Goal: Communication & Community: Ask a question

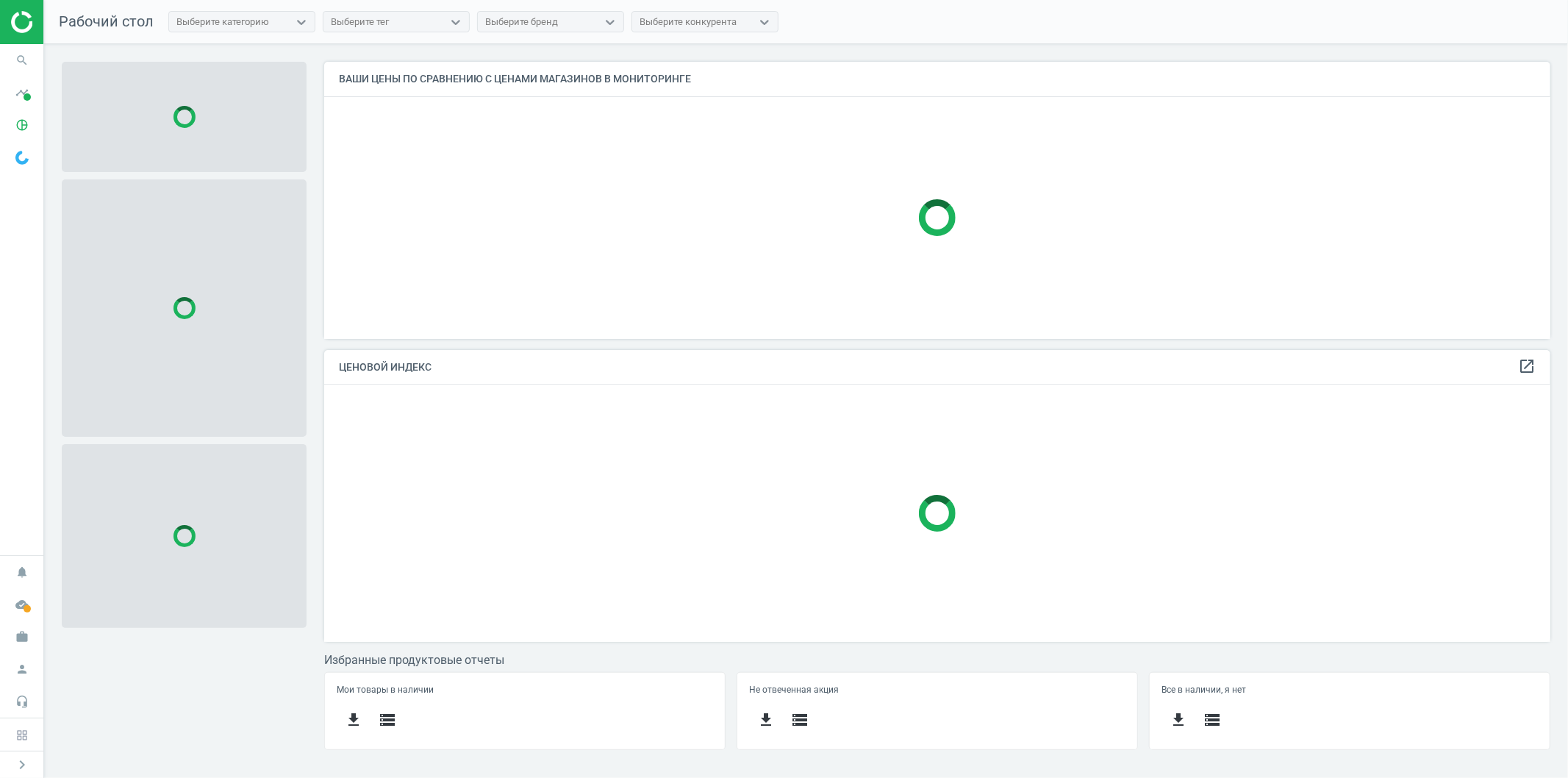
scroll to position [303, 1252]
click at [24, 56] on icon "search" at bounding box center [21, 60] width 28 height 28
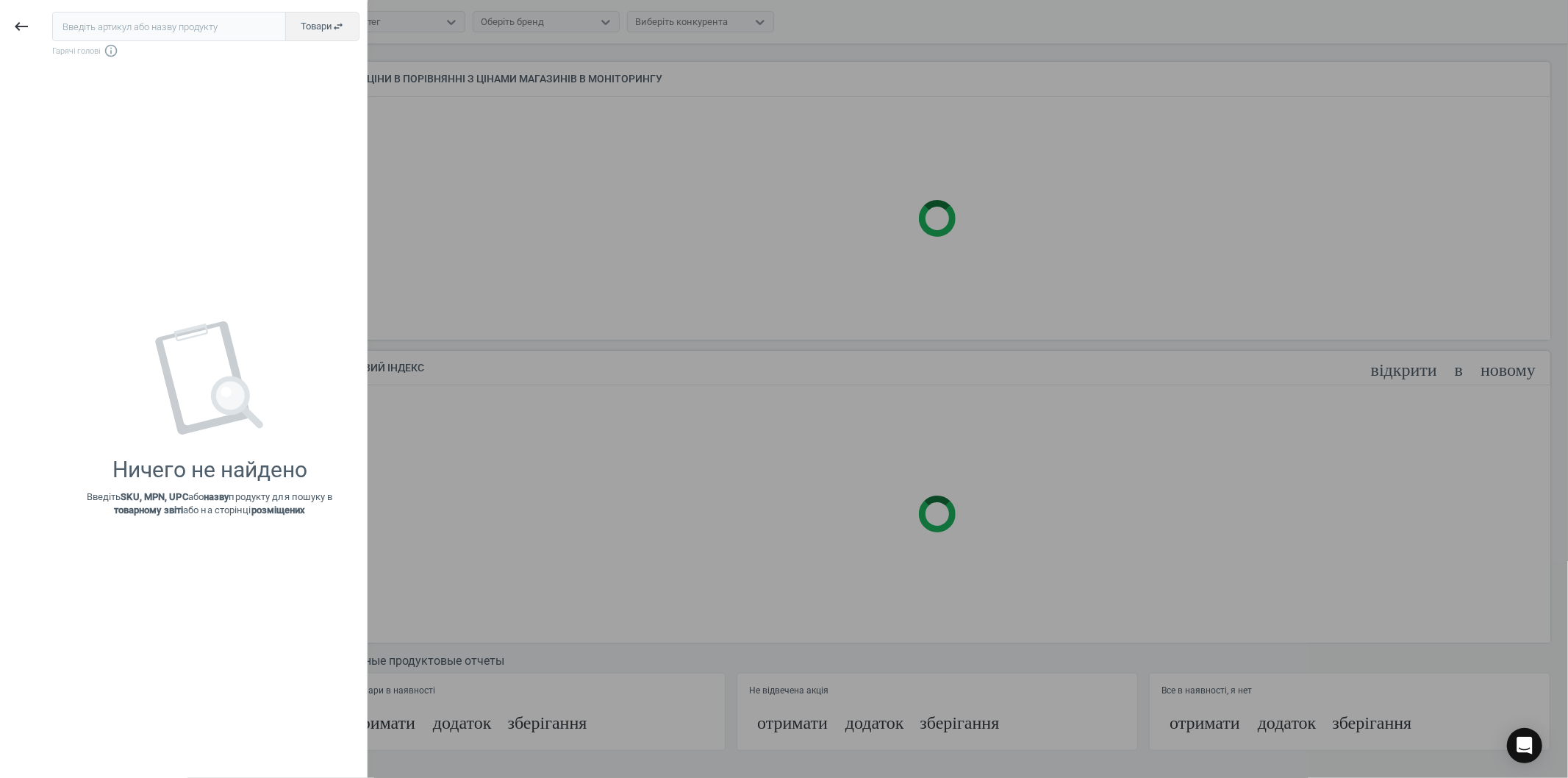
scroll to position [305, 1239]
type input "546506"
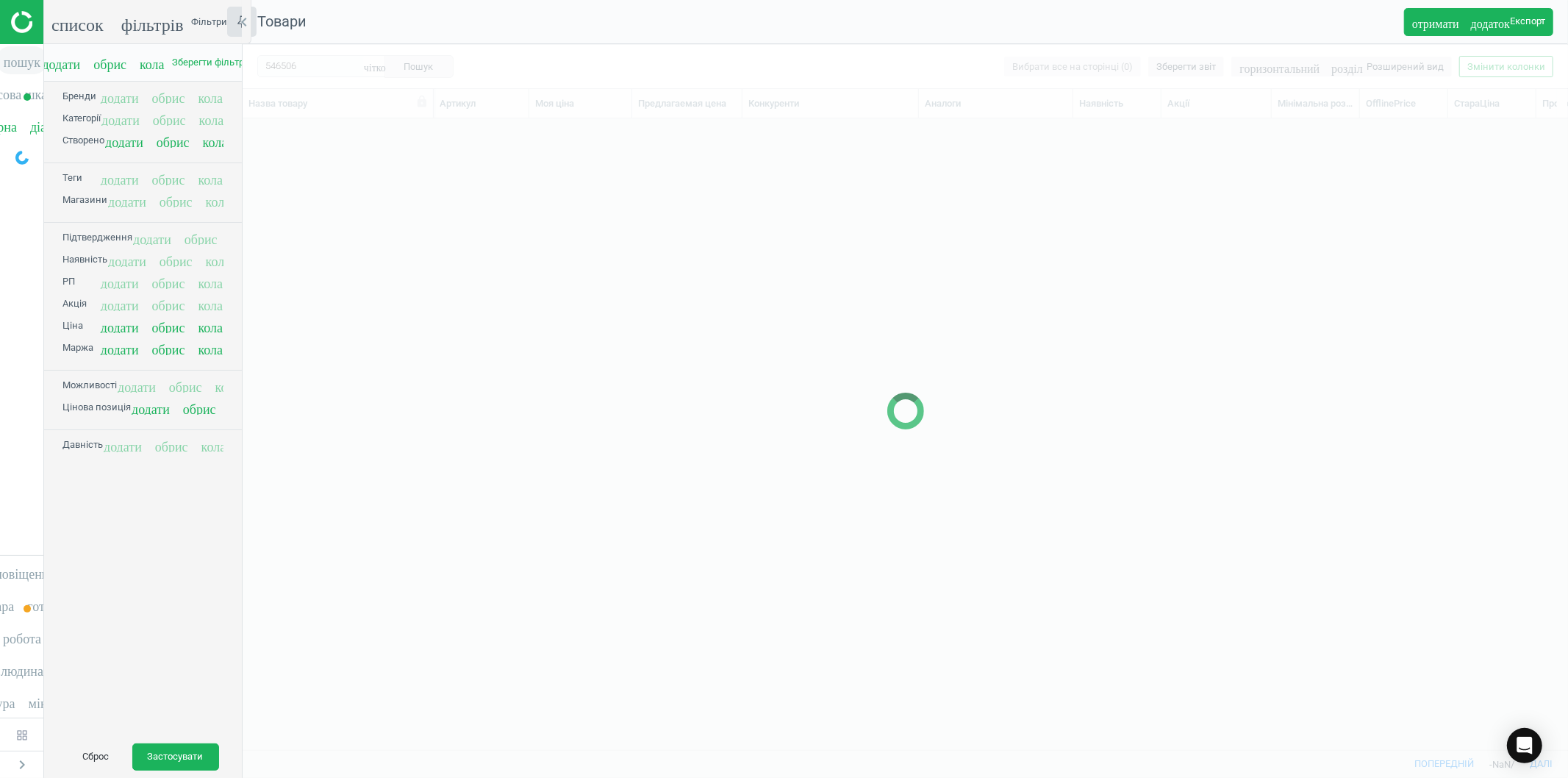
scroll to position [604, 1313]
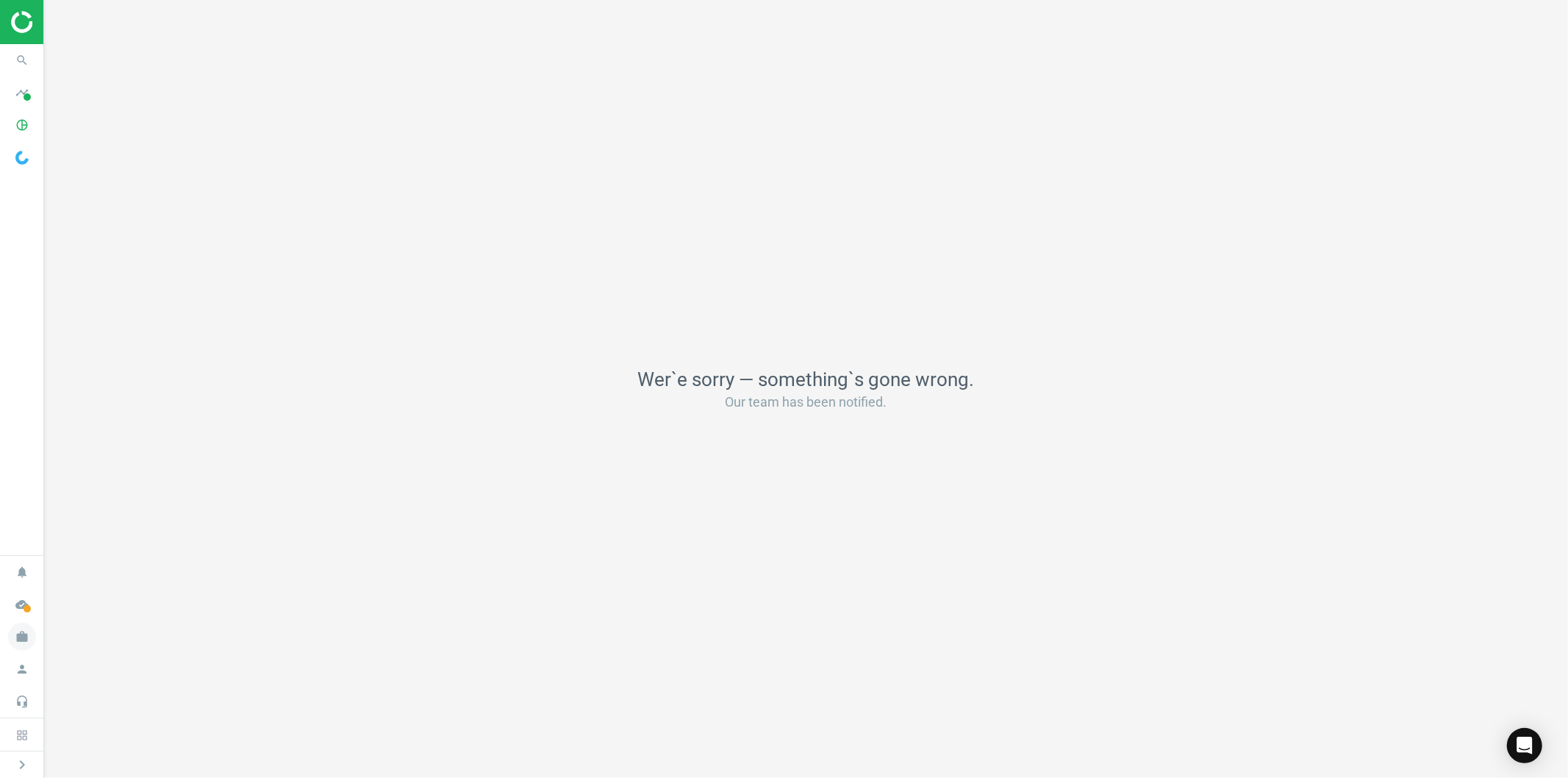
click at [22, 641] on icon "work" at bounding box center [21, 636] width 28 height 28
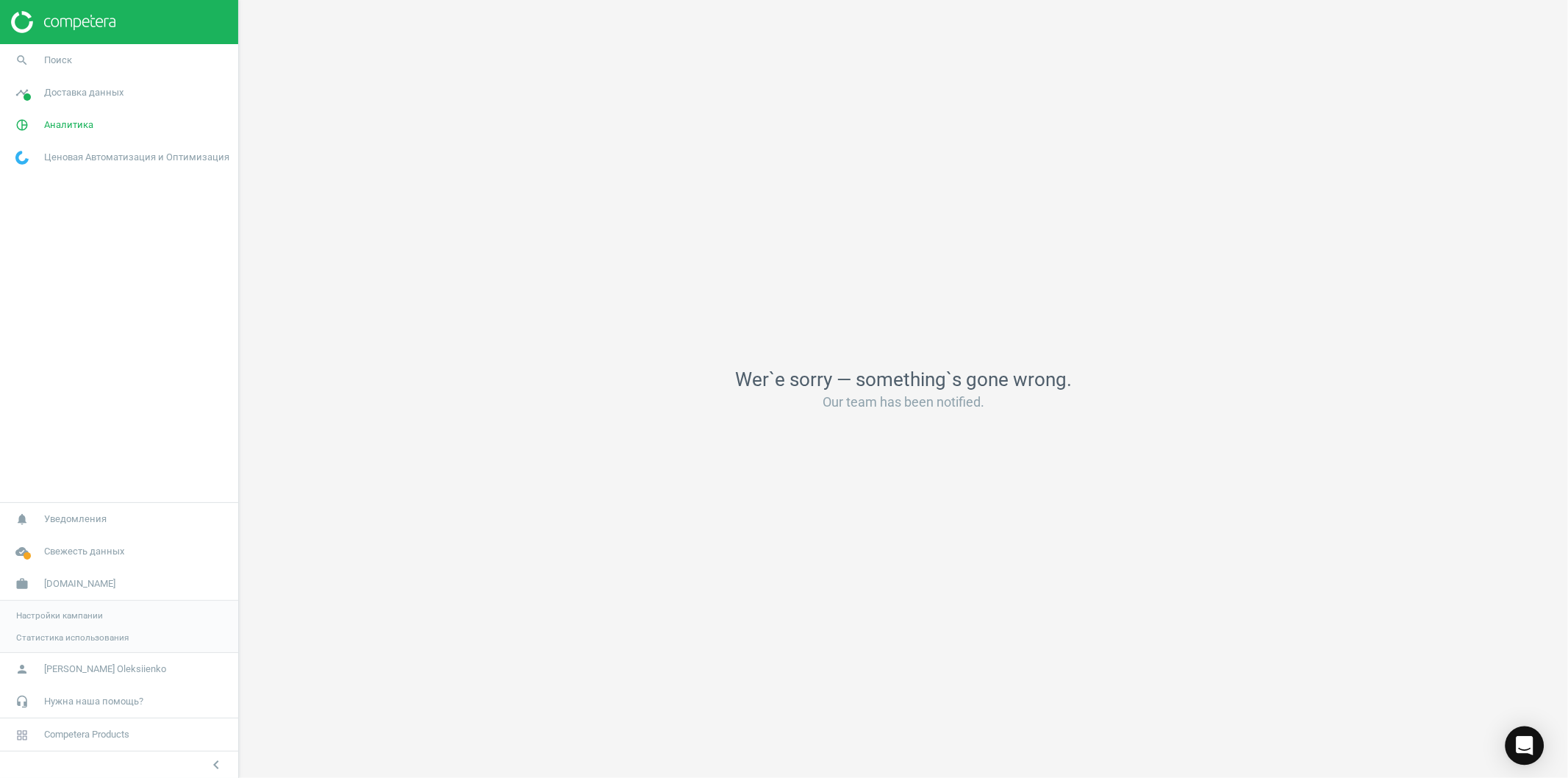
click at [1519, 746] on icon "Open Intercom Messenger" at bounding box center [1523, 745] width 17 height 19
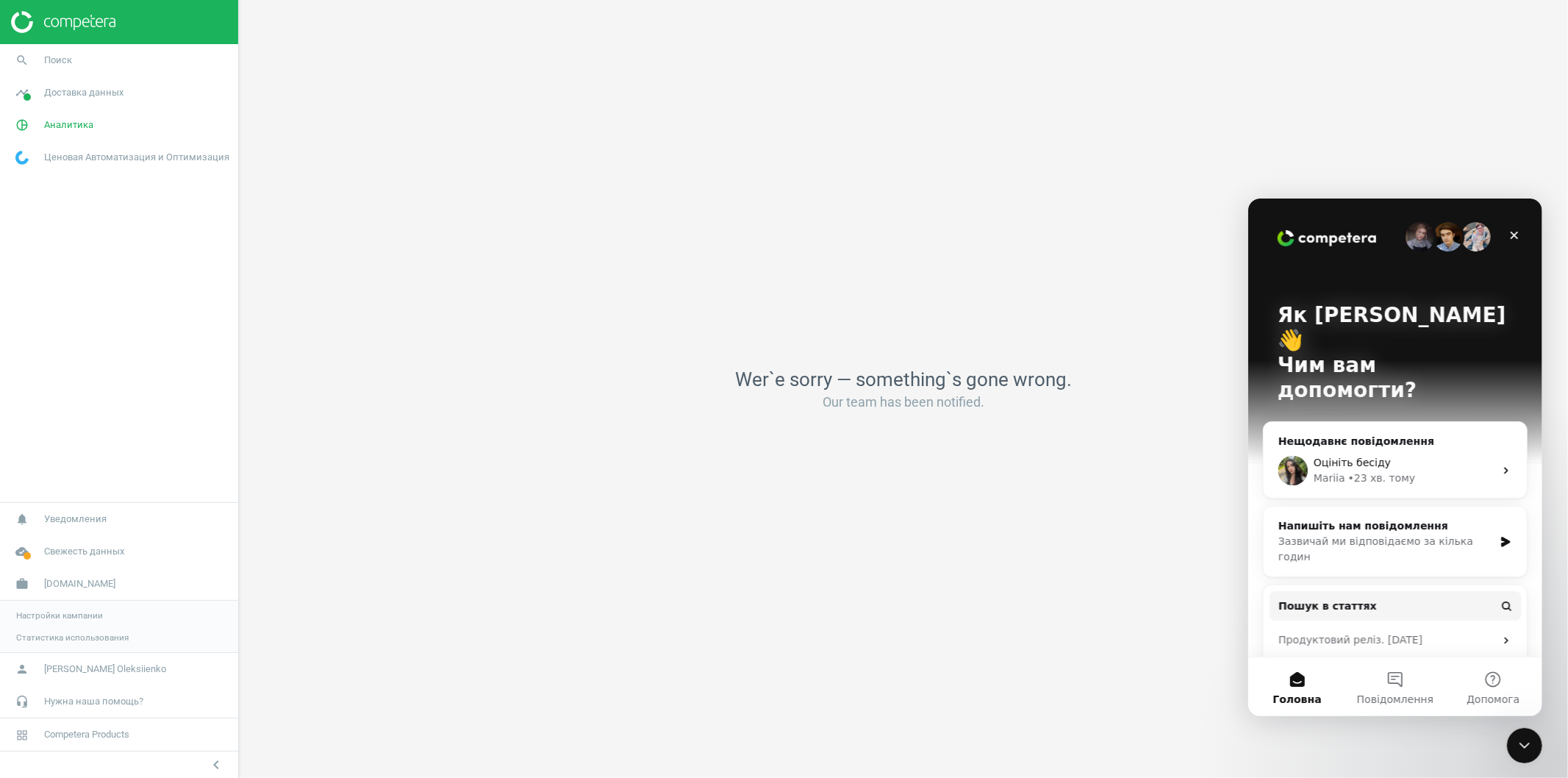
scroll to position [0, 0]
click at [59, 57] on span "Поиск" at bounding box center [57, 60] width 28 height 14
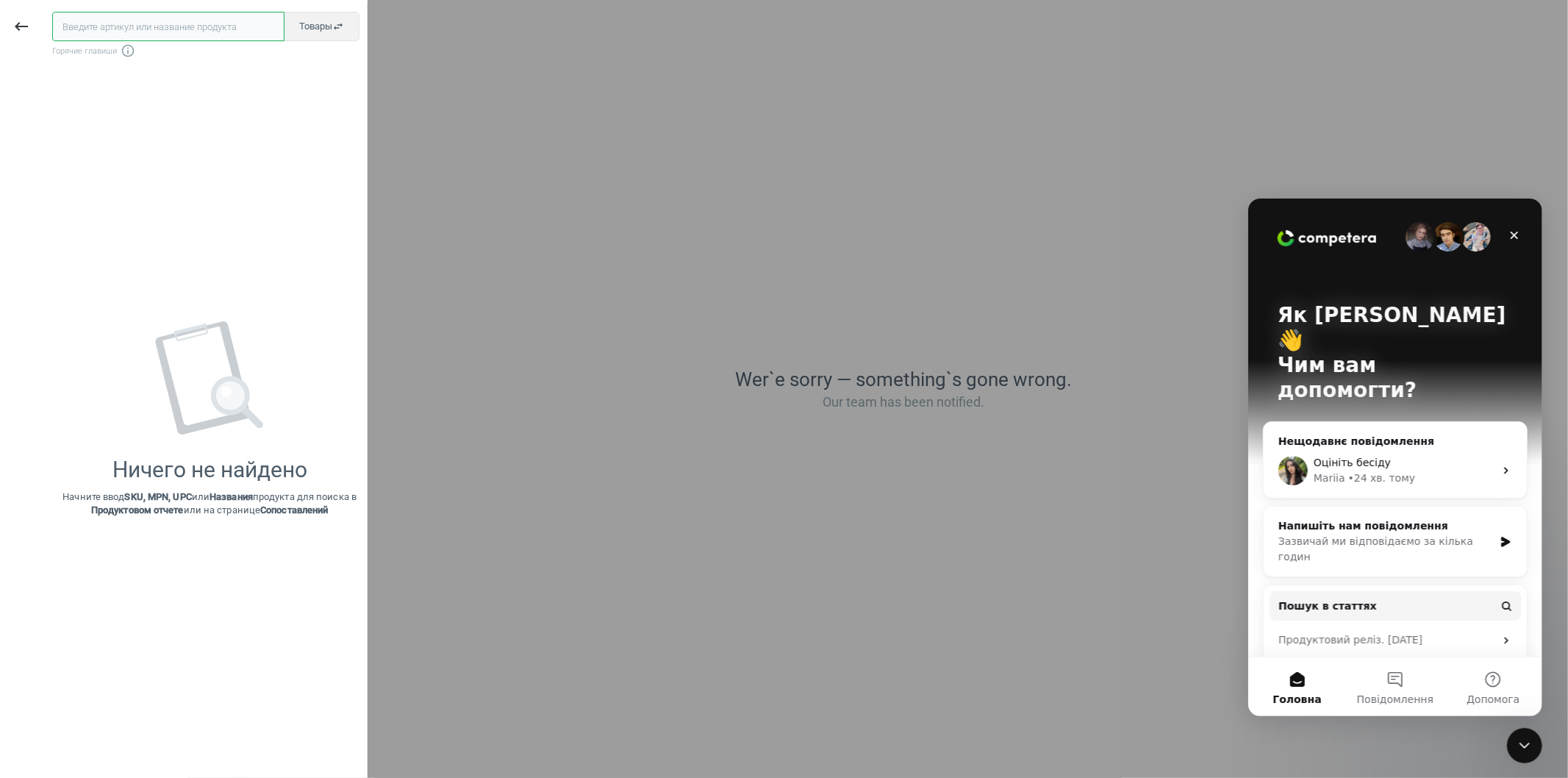
paste input "546506"
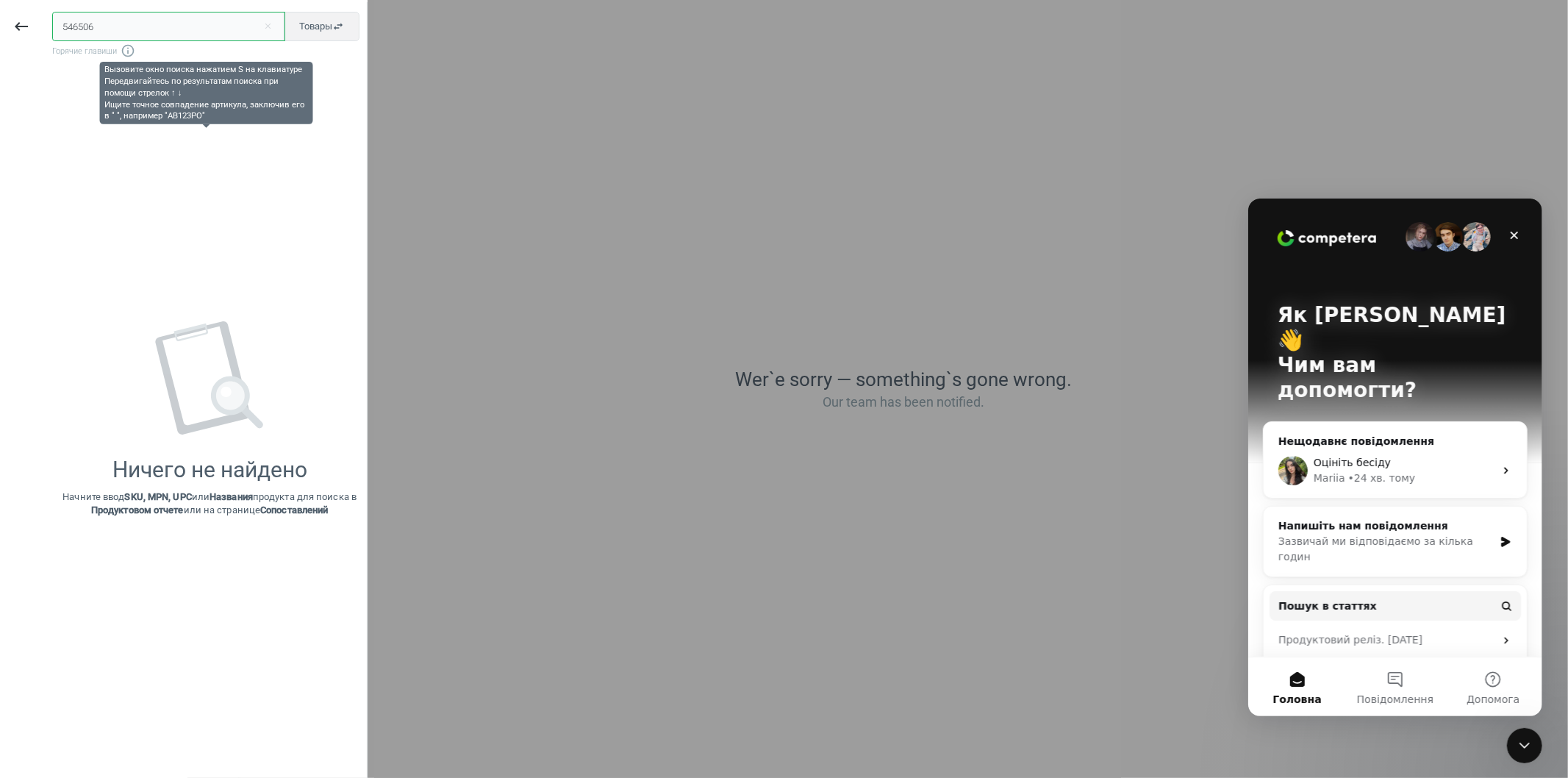
type input "546506"
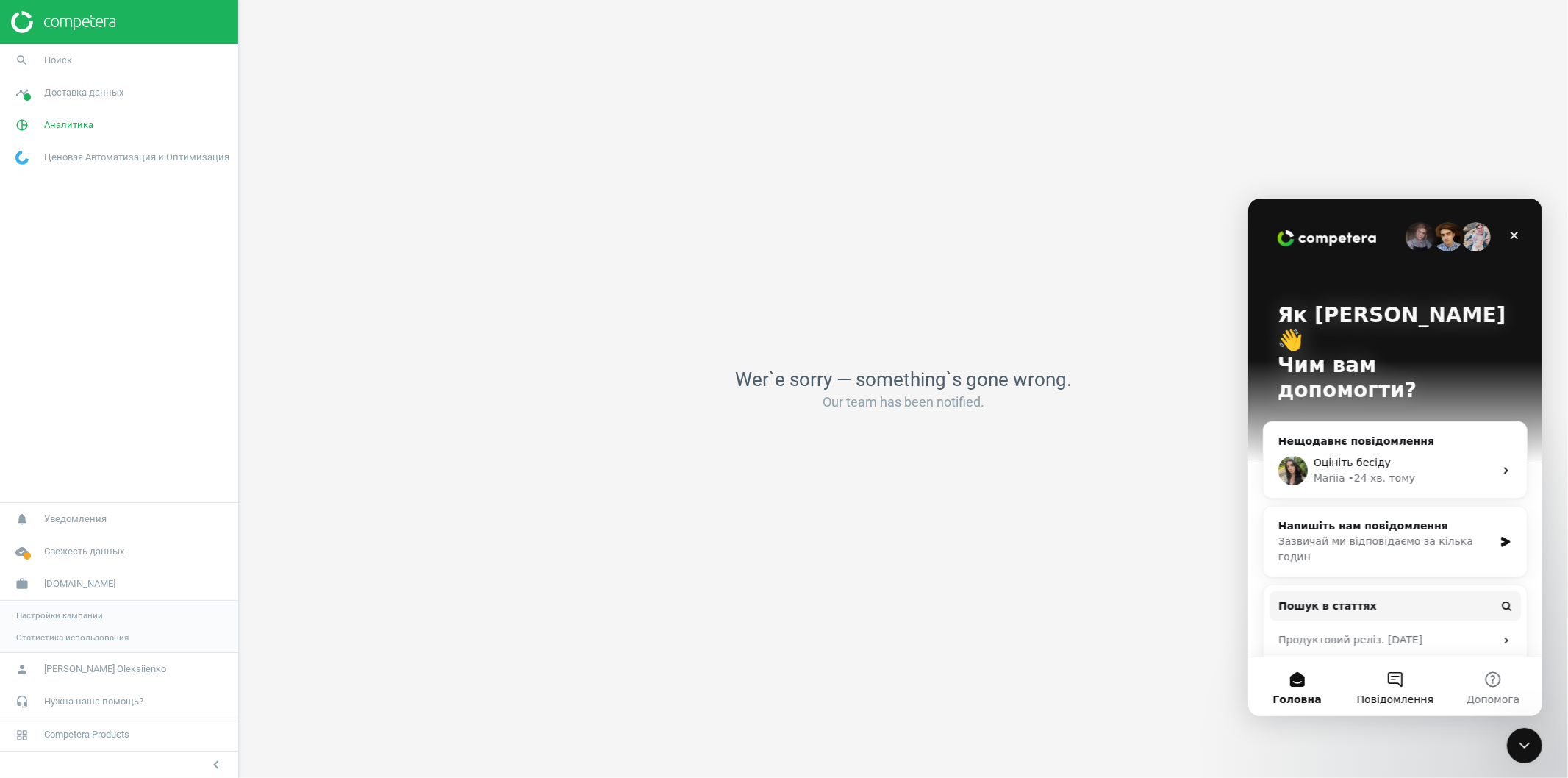
click at [1394, 678] on button "Повідомлення" at bounding box center [1394, 686] width 98 height 59
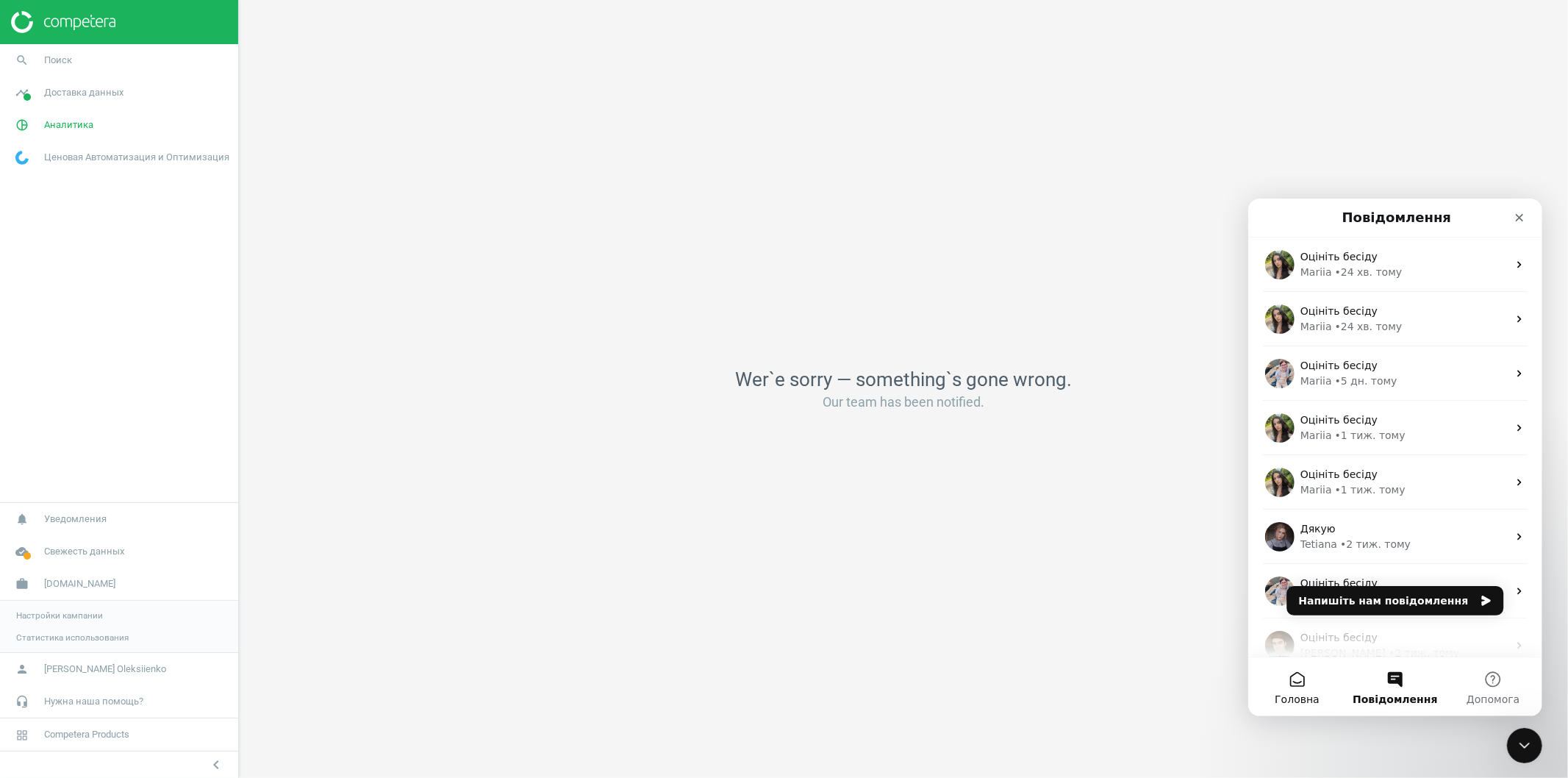
click at [1298, 684] on button "Головна" at bounding box center [1296, 686] width 98 height 59
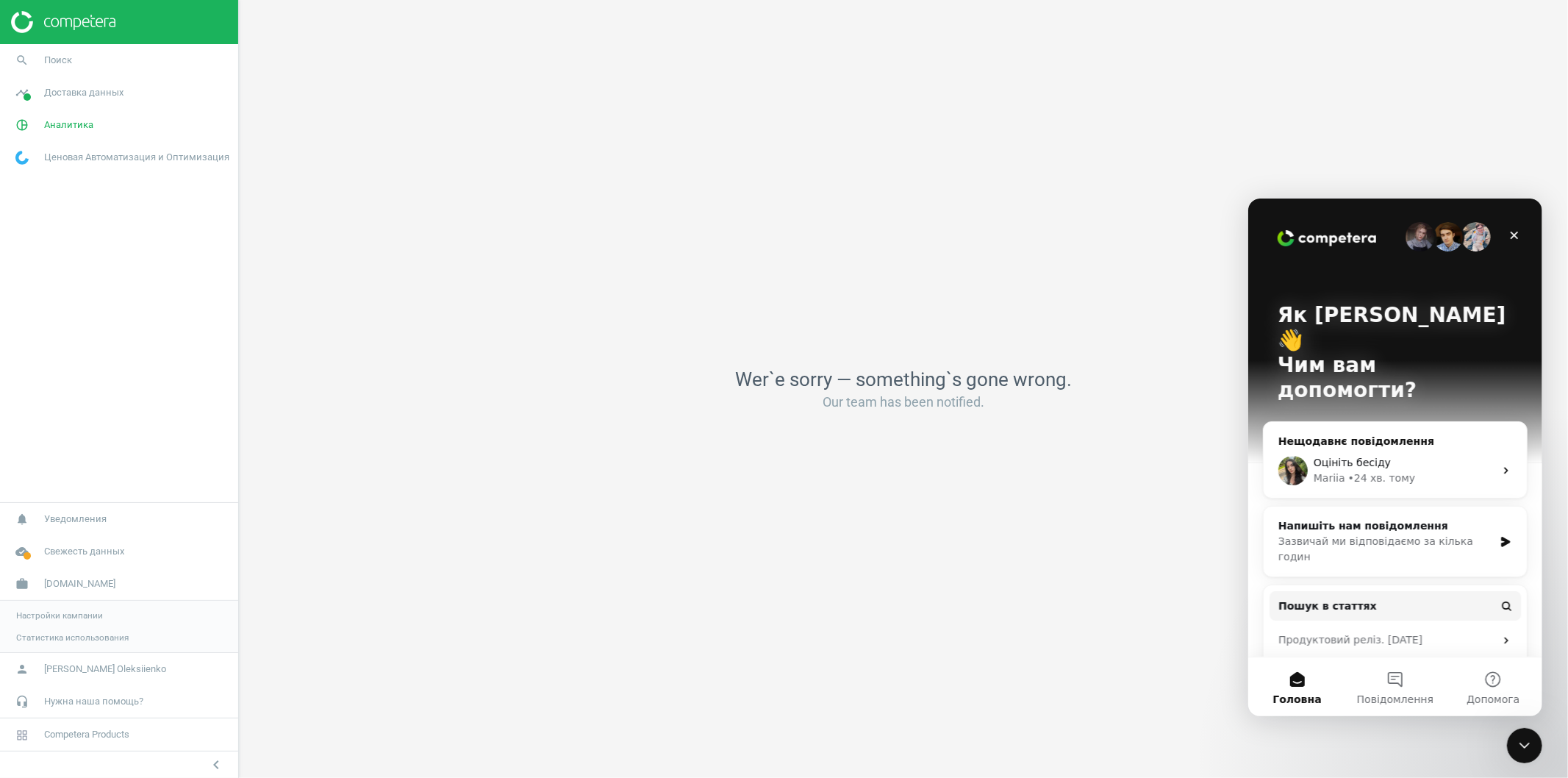
click at [1500, 464] on icon "Месенджер Intercom" at bounding box center [1505, 470] width 12 height 12
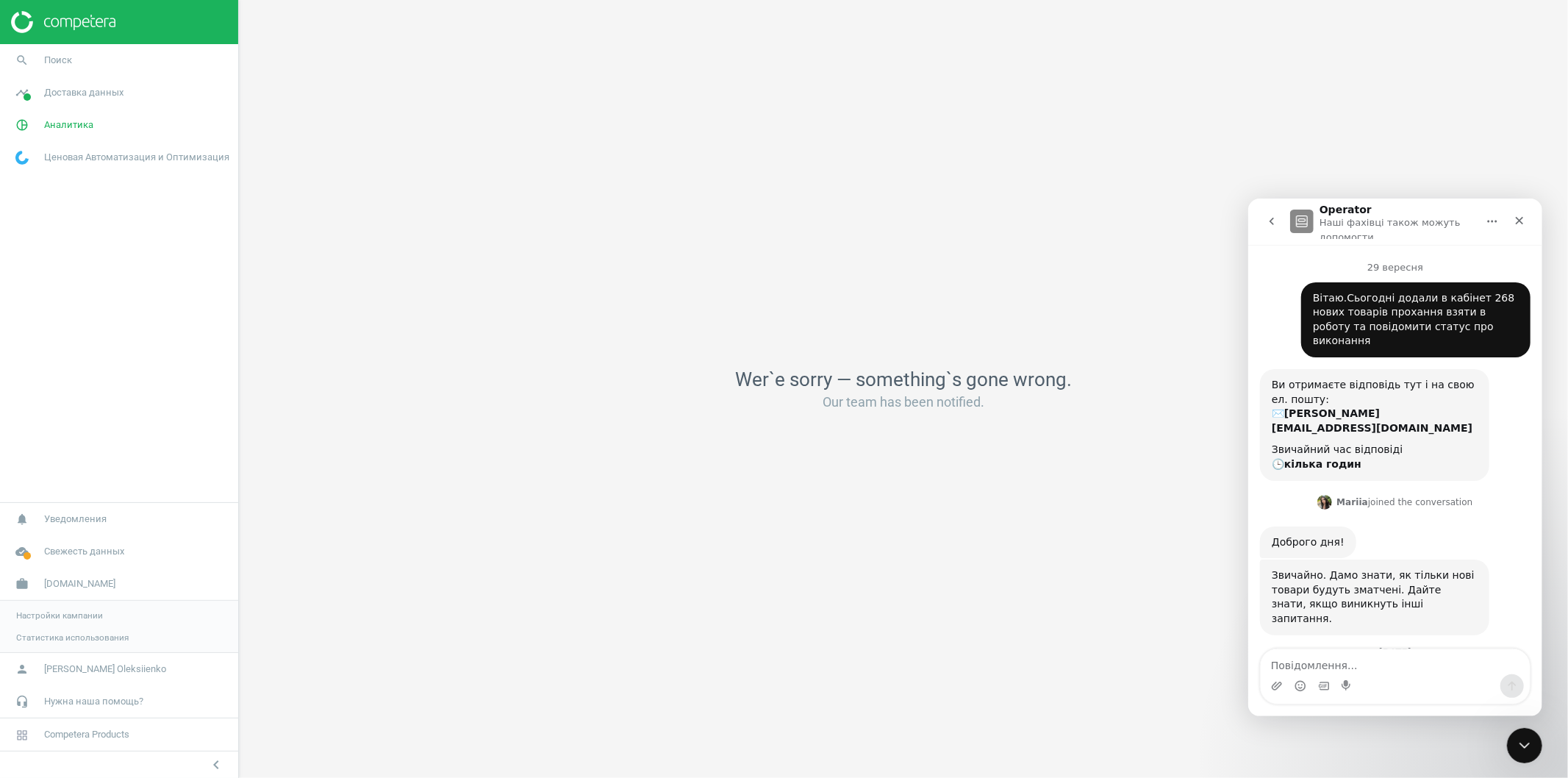
scroll to position [251, 0]
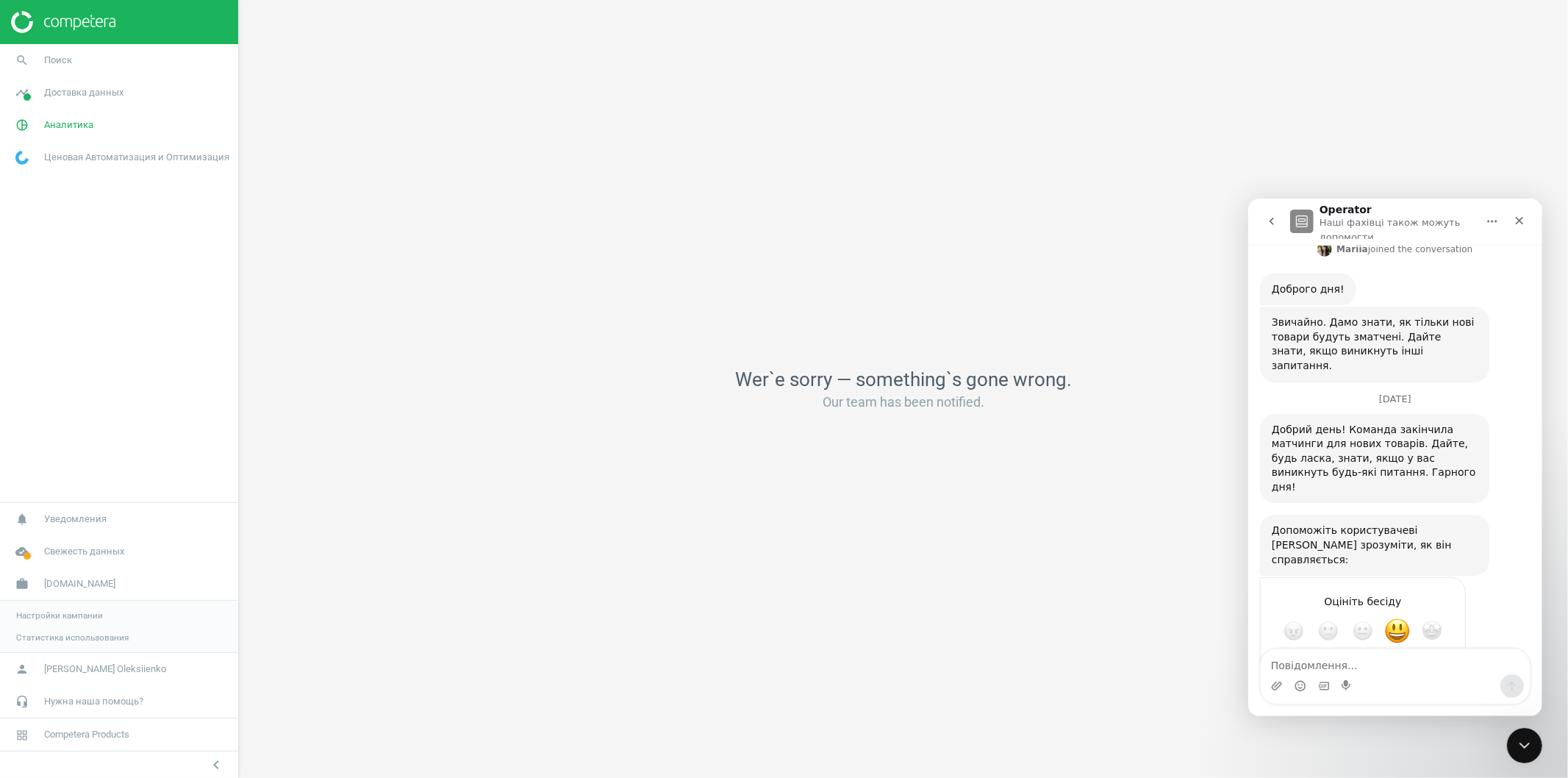
click at [1435, 669] on div "Надіслати" at bounding box center [1438, 683] width 29 height 29
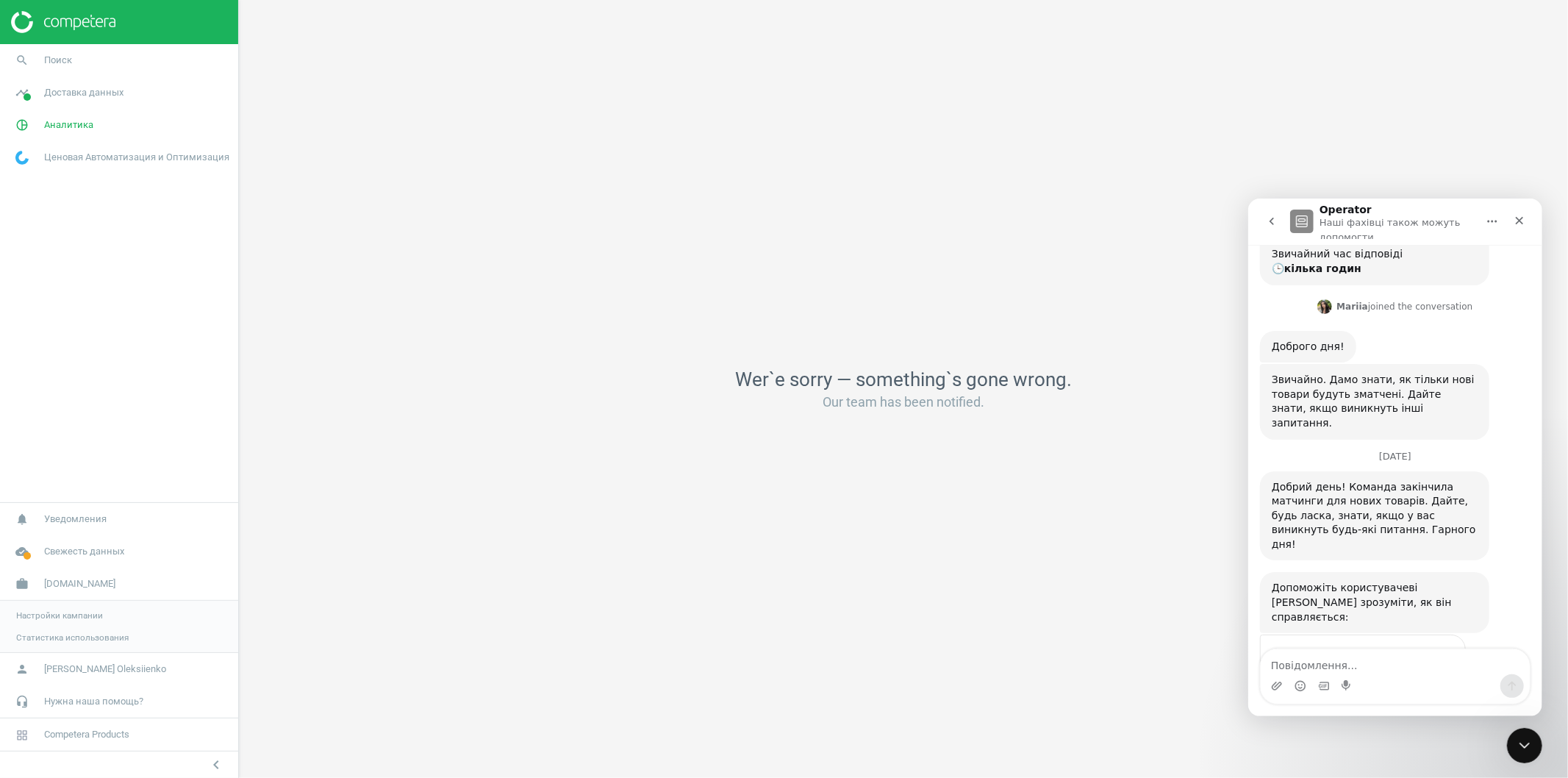
click at [1270, 221] on icon "go back" at bounding box center [1271, 220] width 5 height 7
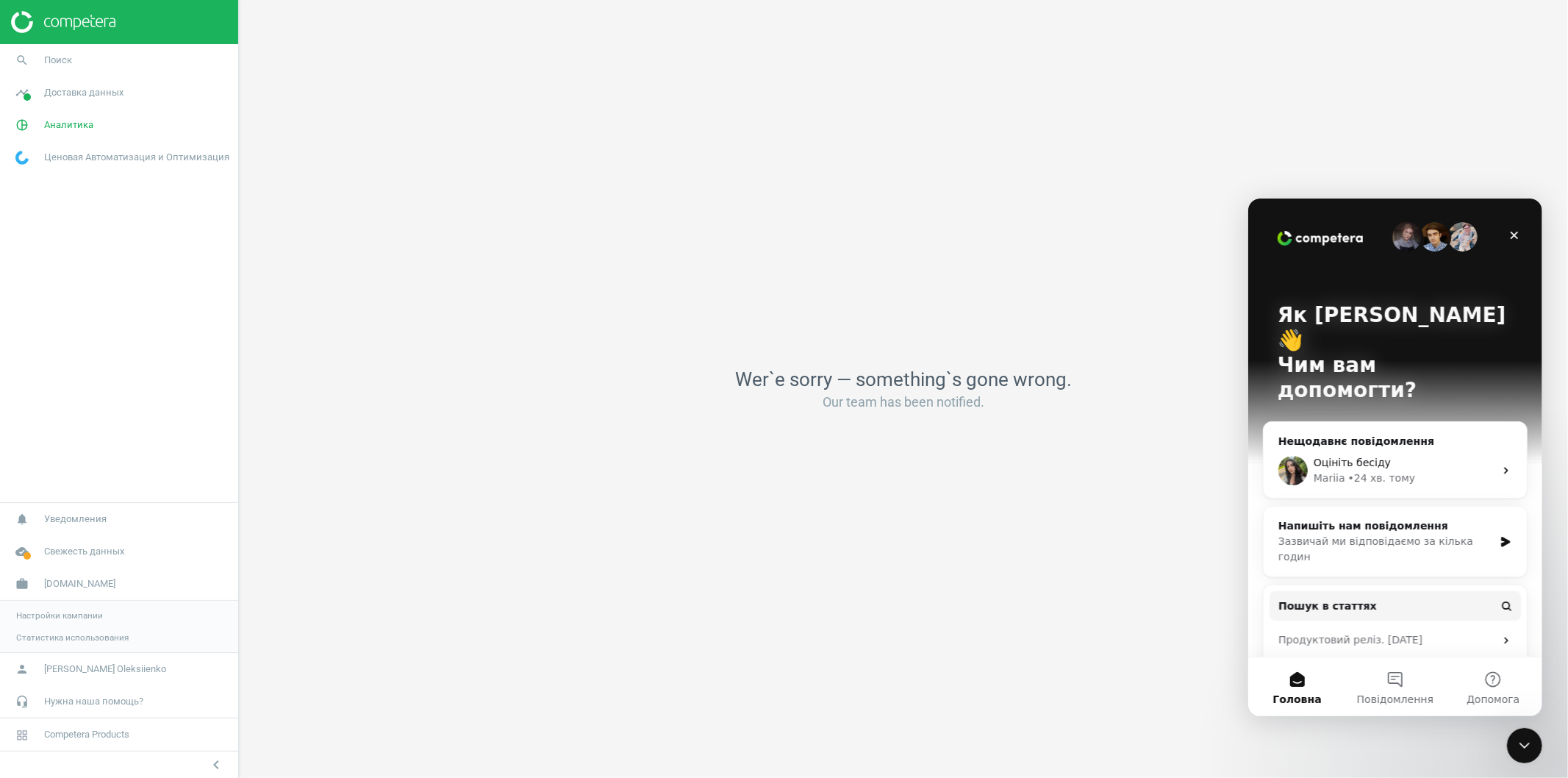
scroll to position [0, 0]
click at [1341, 534] on div "Зазвичай ми відповідаємо за кілька годин" at bounding box center [1385, 549] width 216 height 31
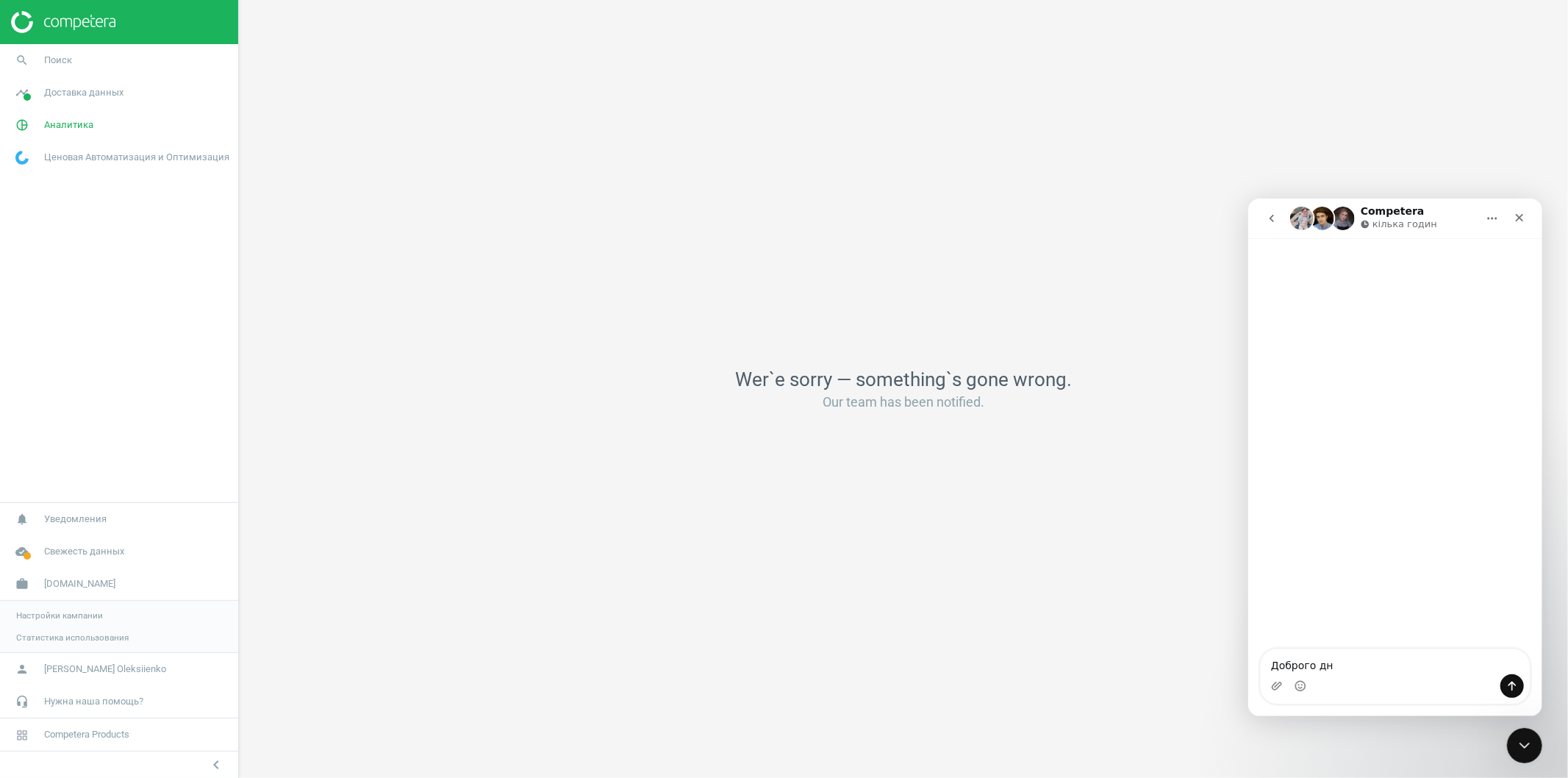
type textarea "Доброго дня"
type textarea "П"
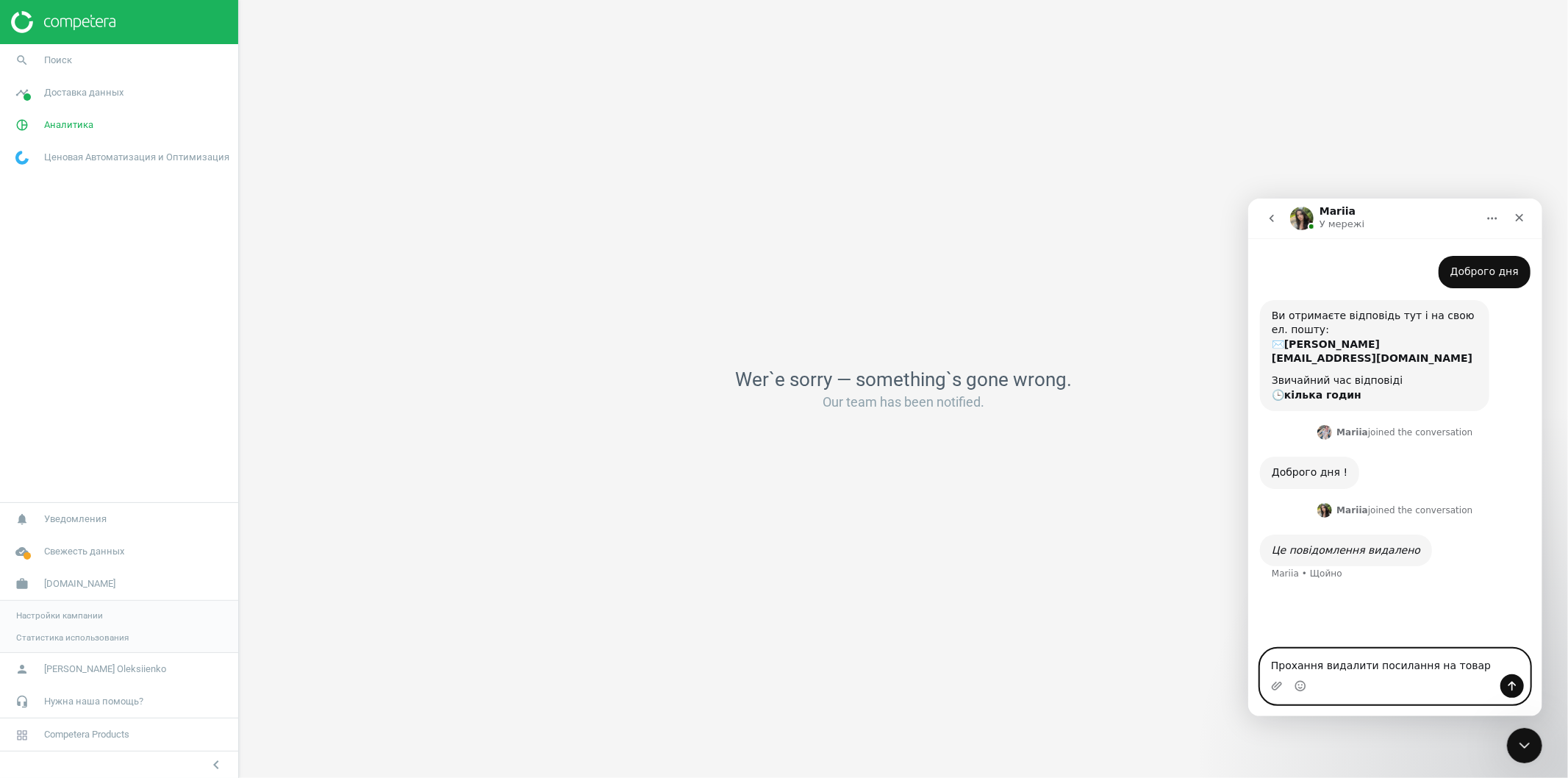
paste textarea "546506"
paste textarea "[URL][DOMAIN_NAME]"
type textarea "Прохання видалити посилання на товар 546506 для сайту [URL][DOMAIN_NAME]"
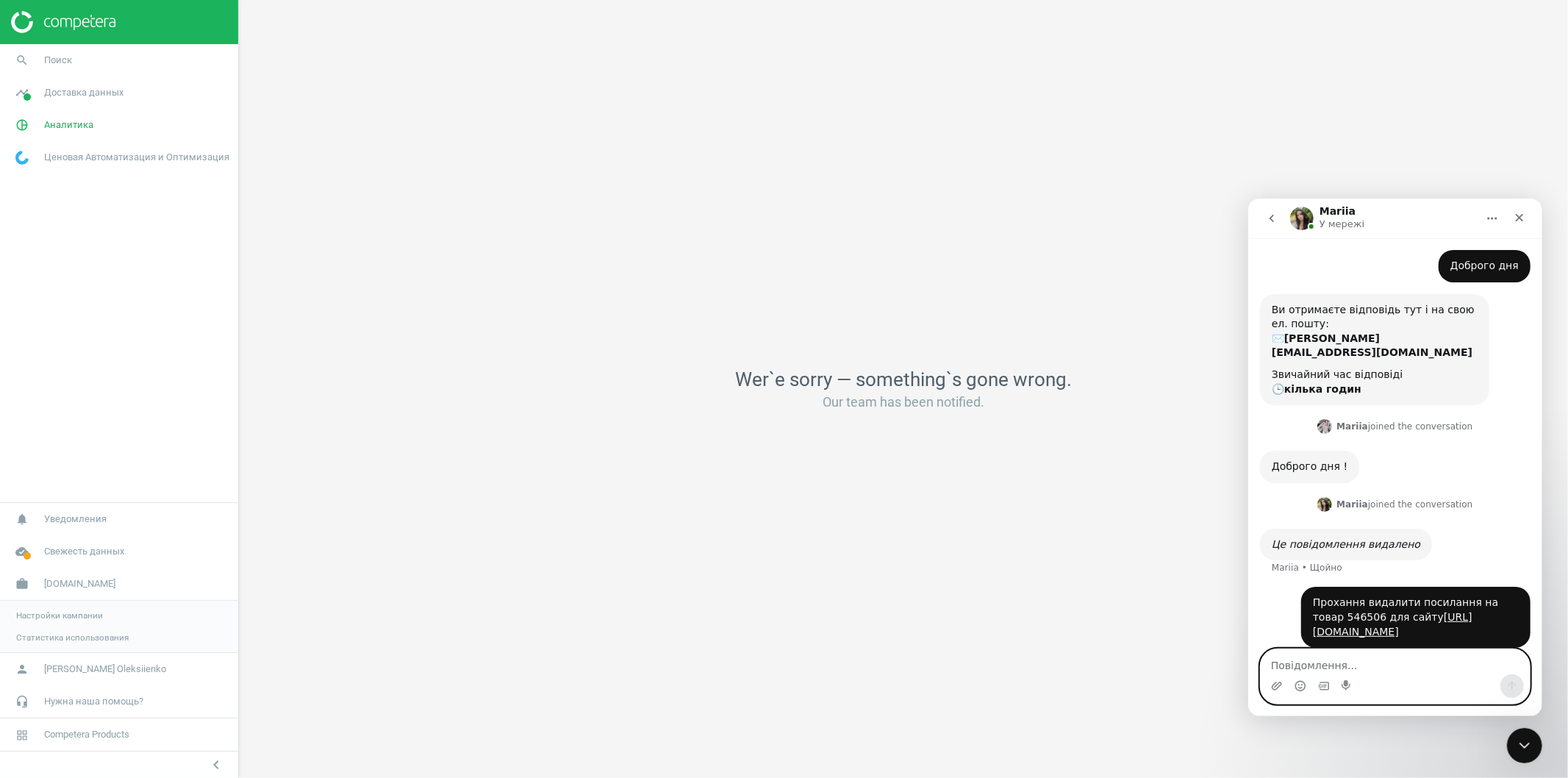
scroll to position [5, 0]
paste textarea "[URL][DOMAIN_NAME]"
type textarea "[URL][DOMAIN_NAME]"
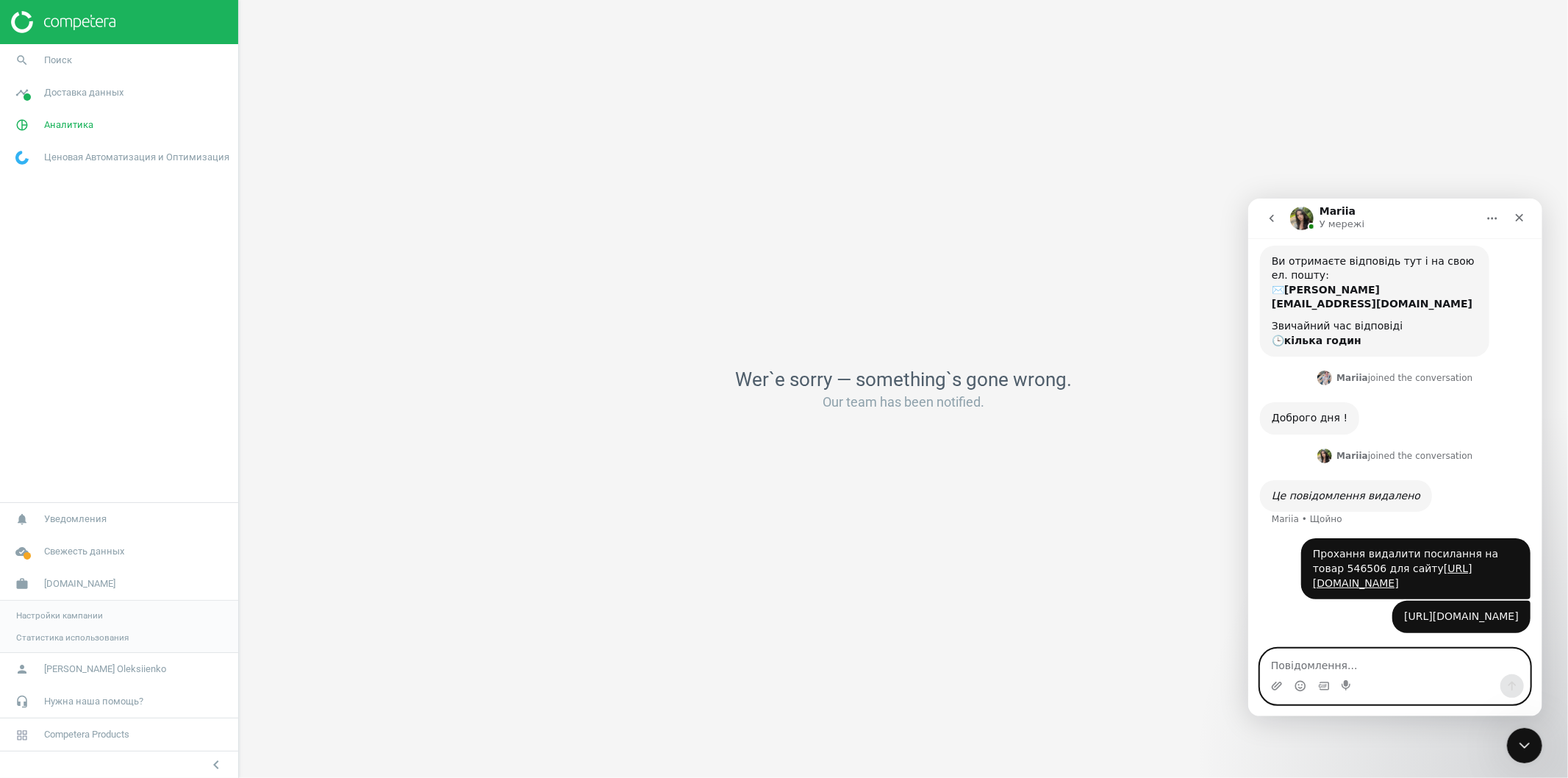
scroll to position [68, 0]
type textarea "це не той товар"
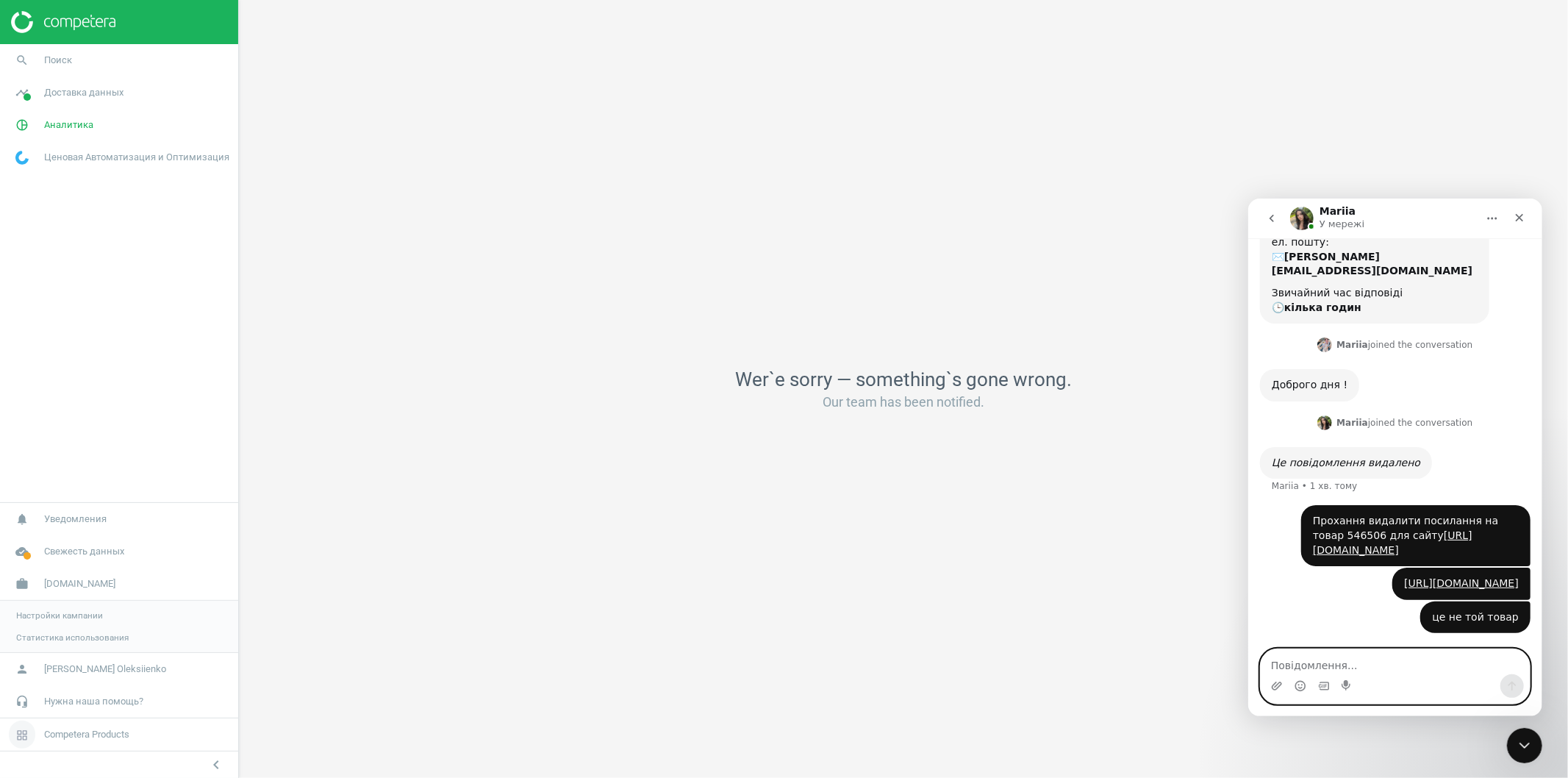
scroll to position [158, 0]
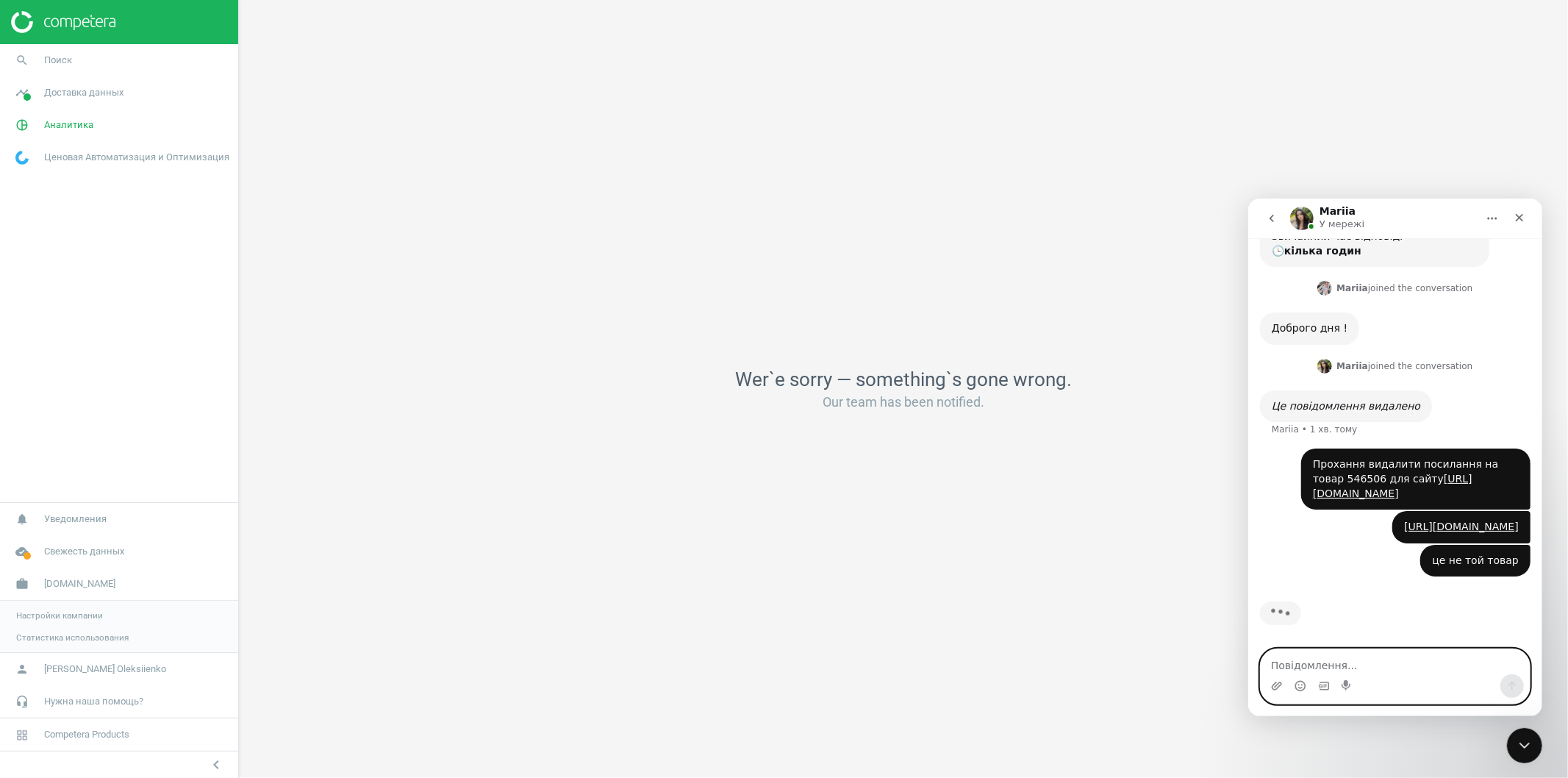
paste textarea "[URL][DOMAIN_NAME]"
type textarea "[URL][DOMAIN_NAME]"
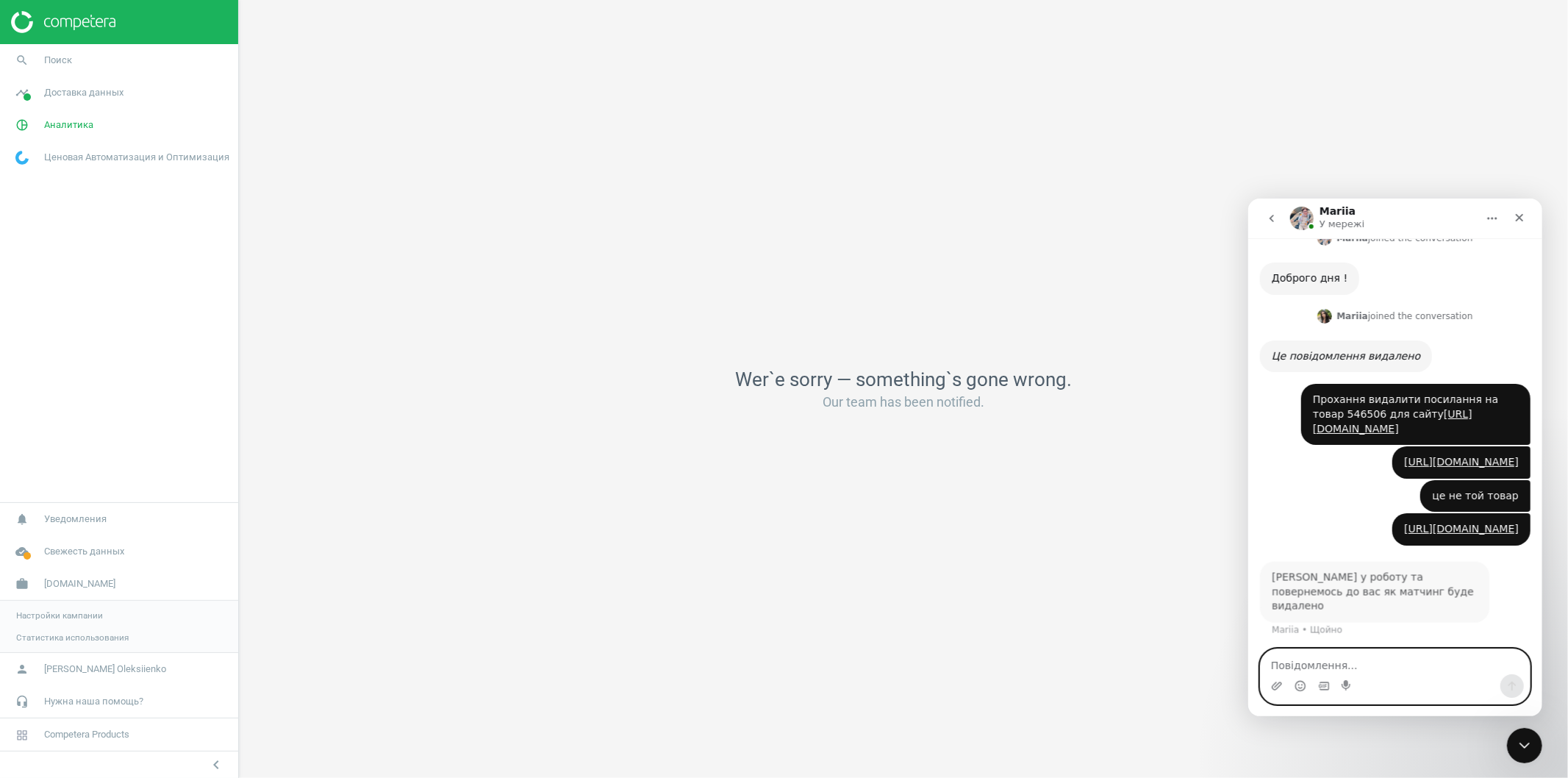
scroll to position [222, 0]
